Goal: Find contact information: Find contact information

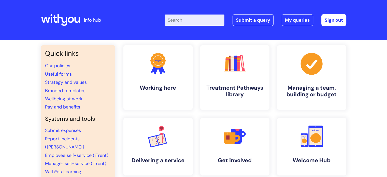
click at [186, 23] on input "Enter your search term here..." at bounding box center [195, 20] width 60 height 11
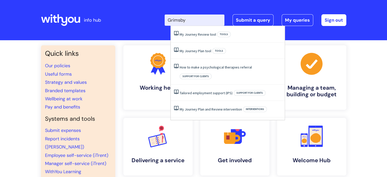
type input "Grimsby"
click button "Search" at bounding box center [0, 0] width 0 height 0
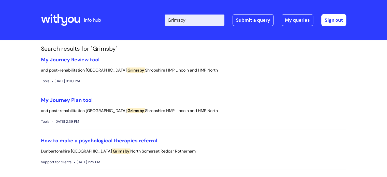
click at [193, 19] on input "Grimsby" at bounding box center [195, 20] width 60 height 11
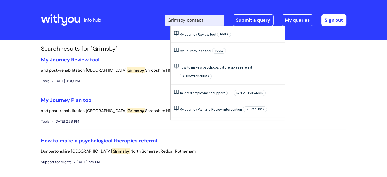
type input "Grimsby contact"
click button "Search" at bounding box center [0, 0] width 0 height 0
